Goal: Transaction & Acquisition: Subscribe to service/newsletter

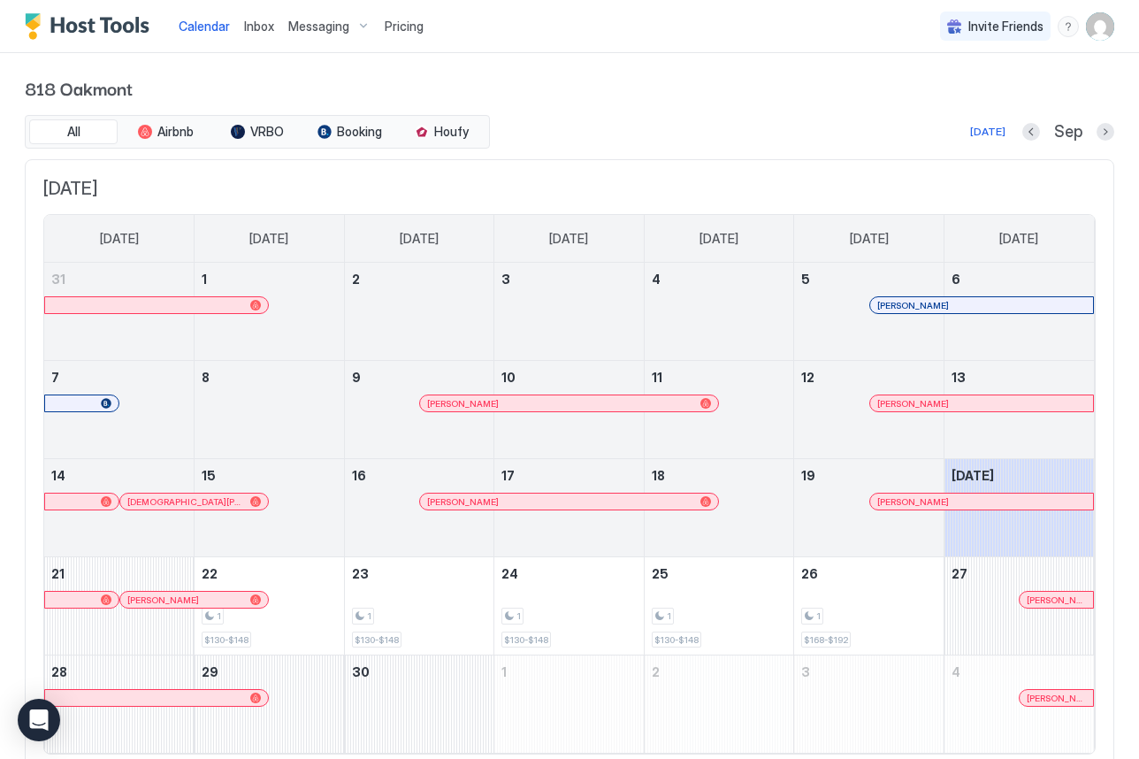
click at [401, 27] on span "Pricing" at bounding box center [404, 27] width 39 height 16
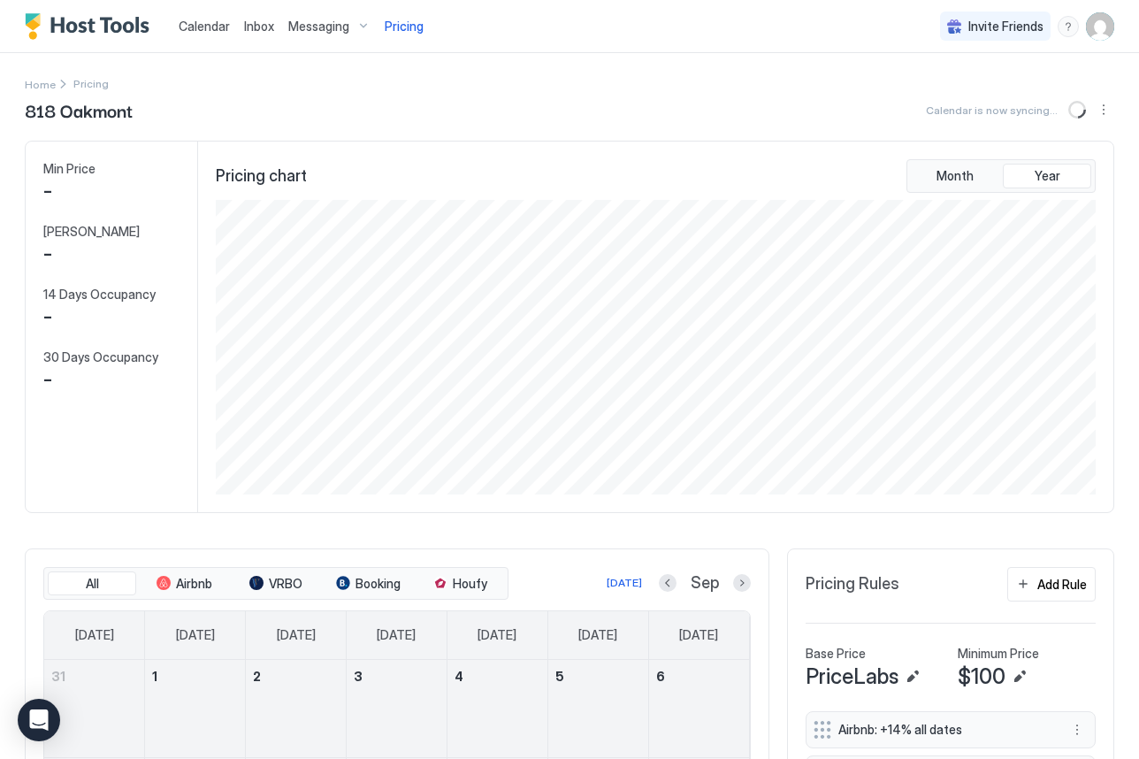
scroll to position [294, 883]
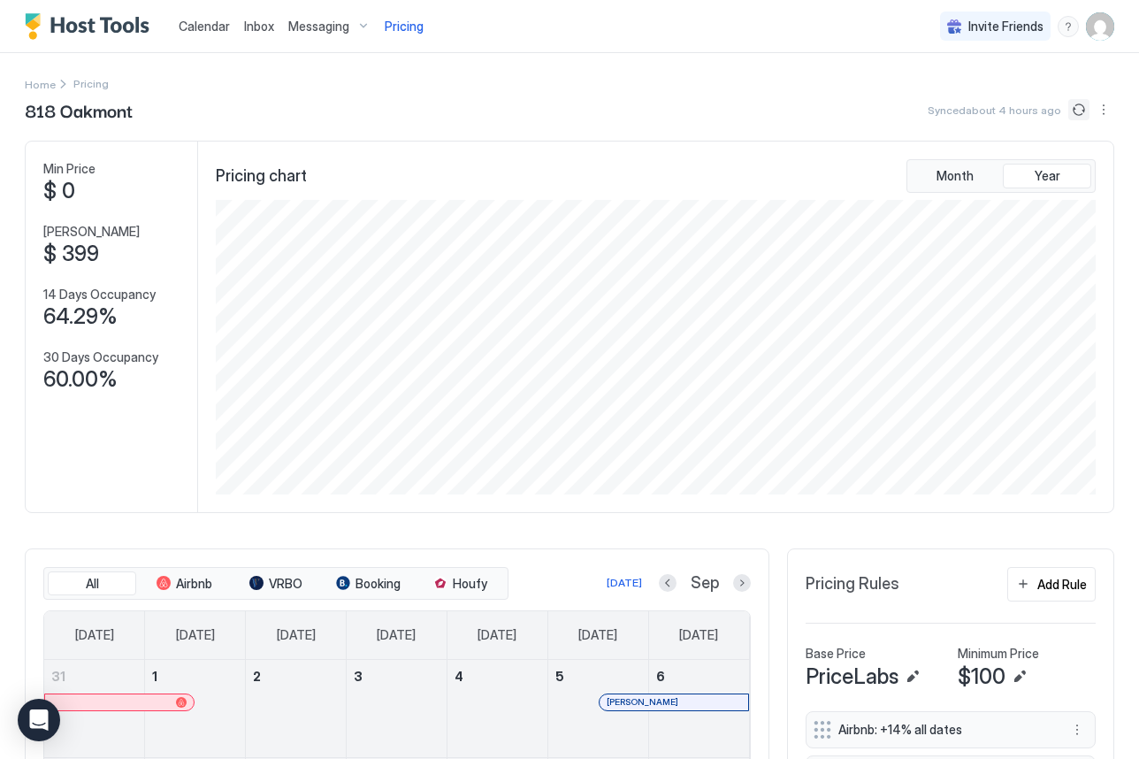
click at [1074, 109] on button "Sync prices" at bounding box center [1078, 109] width 21 height 21
click at [1085, 111] on button "Sync prices" at bounding box center [1078, 109] width 21 height 21
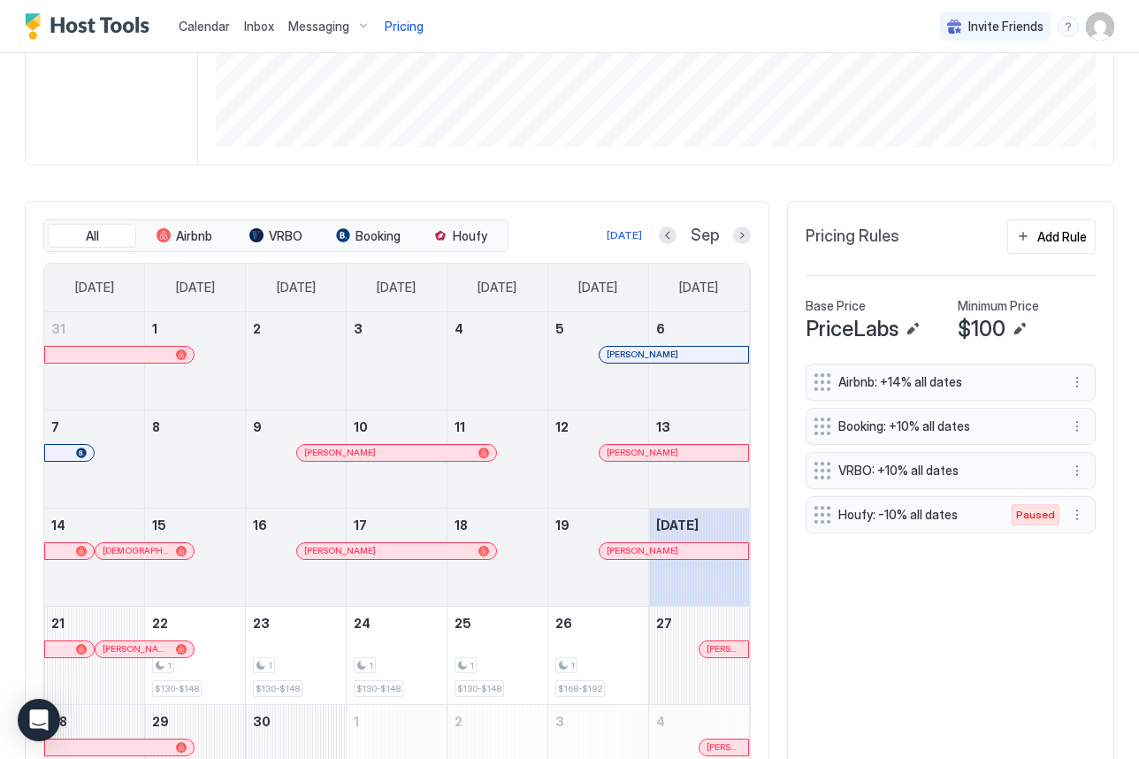
scroll to position [460, 0]
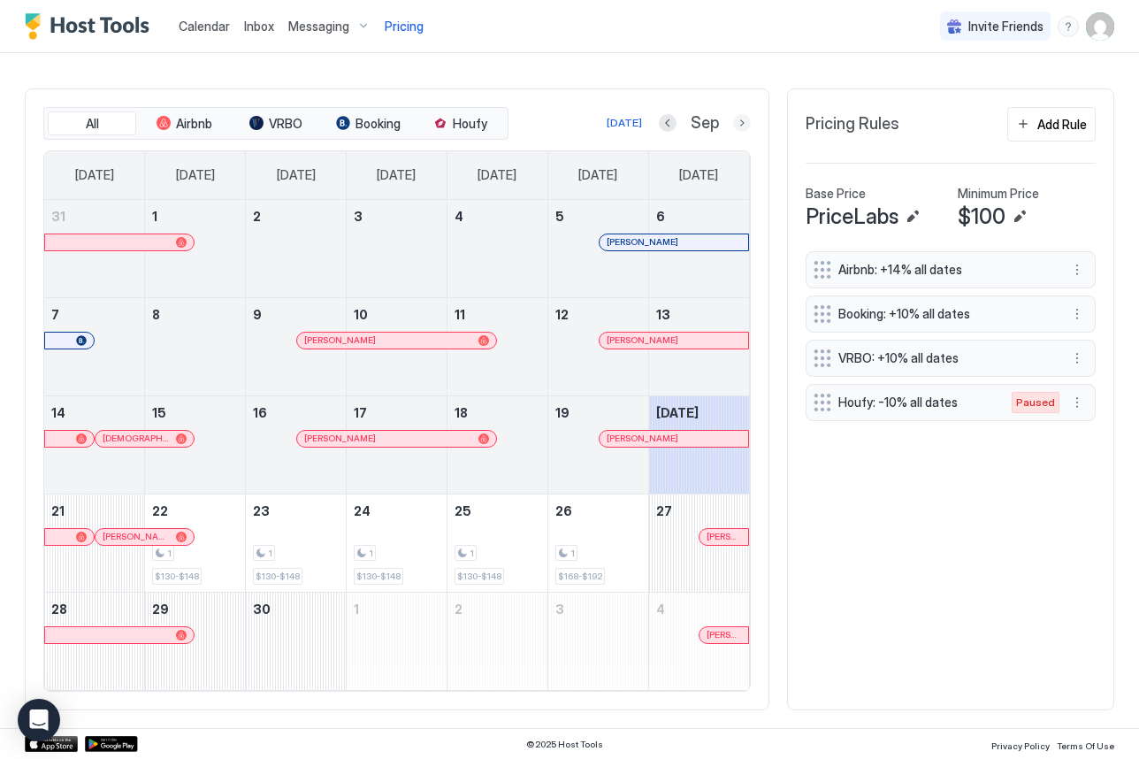
click at [741, 127] on button "Next month" at bounding box center [742, 123] width 18 height 18
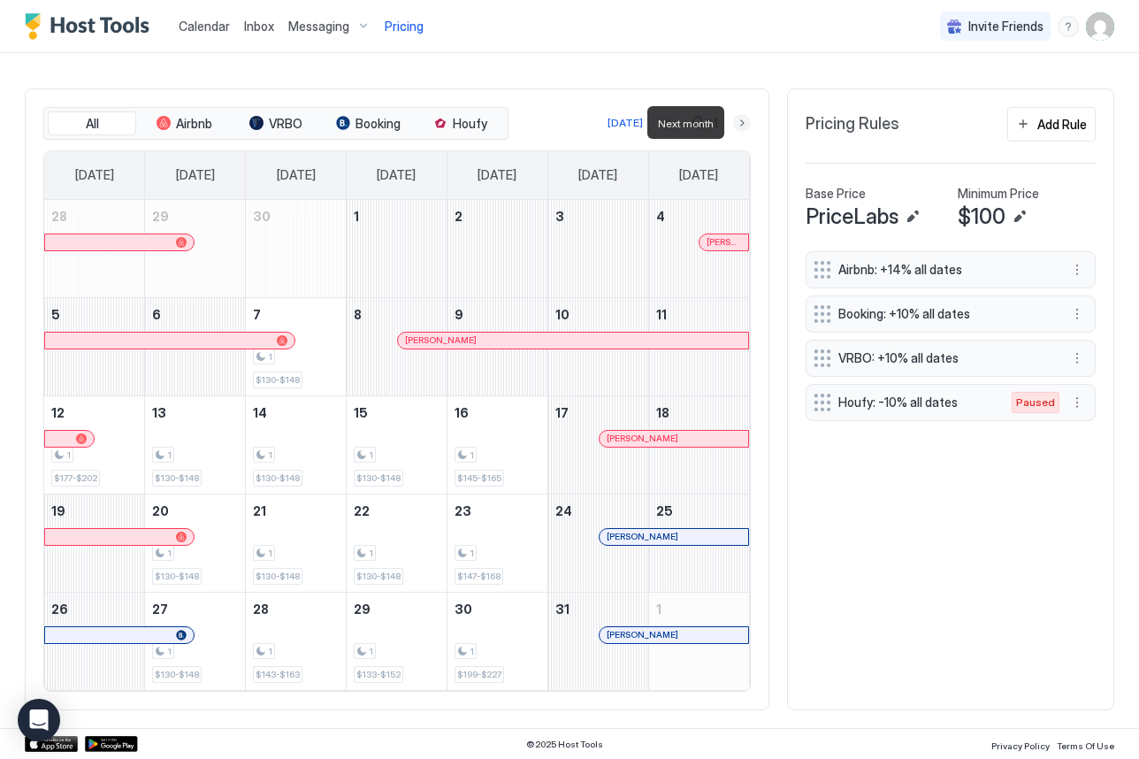
click at [741, 127] on button "Next month" at bounding box center [742, 123] width 18 height 18
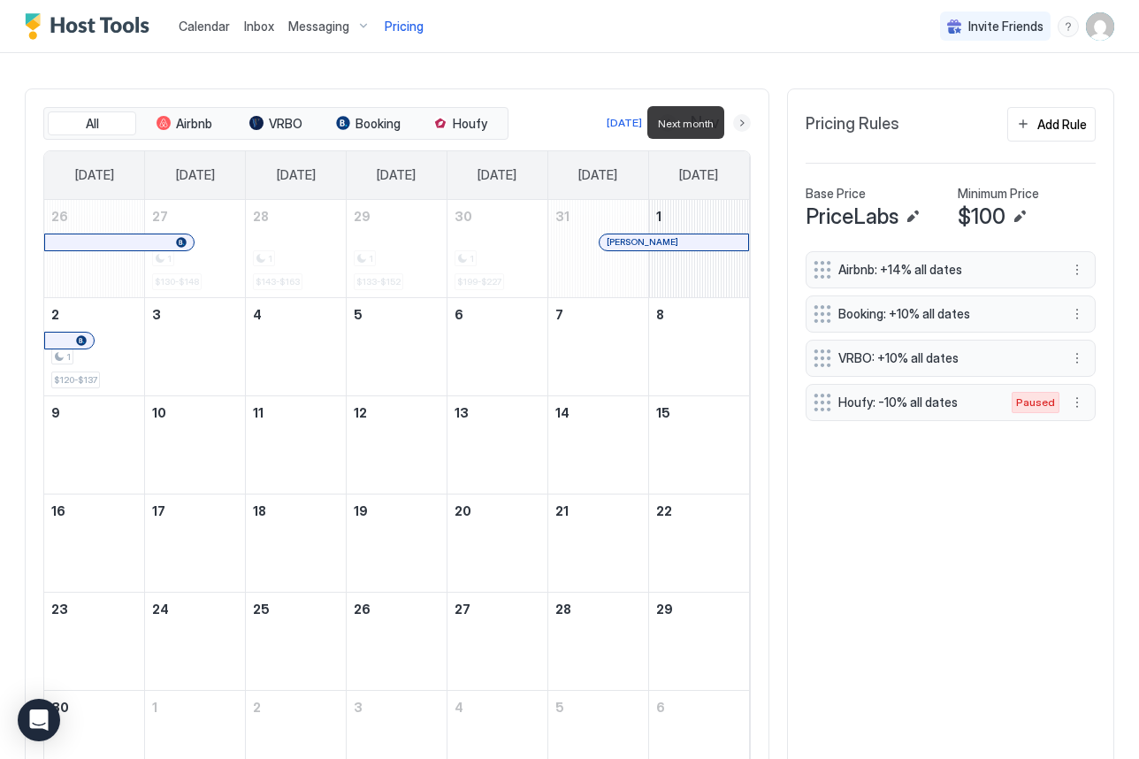
click at [741, 127] on button "Next month" at bounding box center [742, 123] width 18 height 18
